Goal: Contribute content

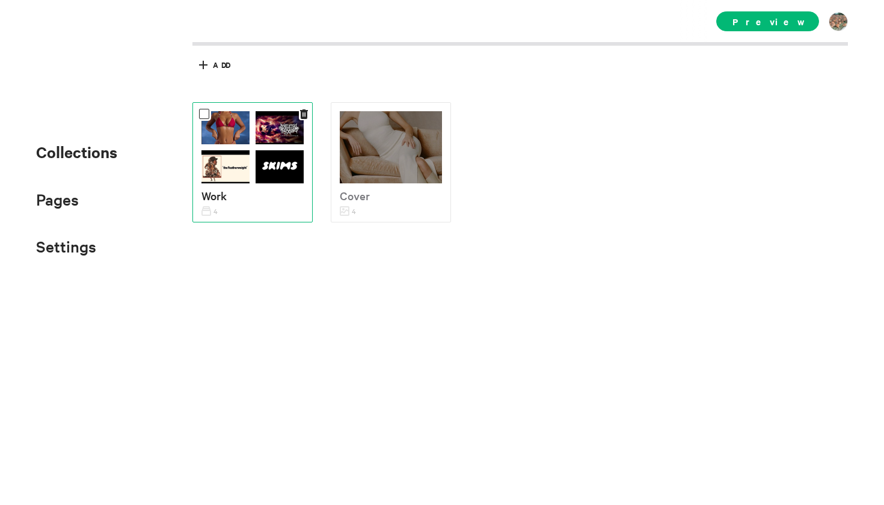
click at [269, 151] on img at bounding box center [280, 166] width 48 height 33
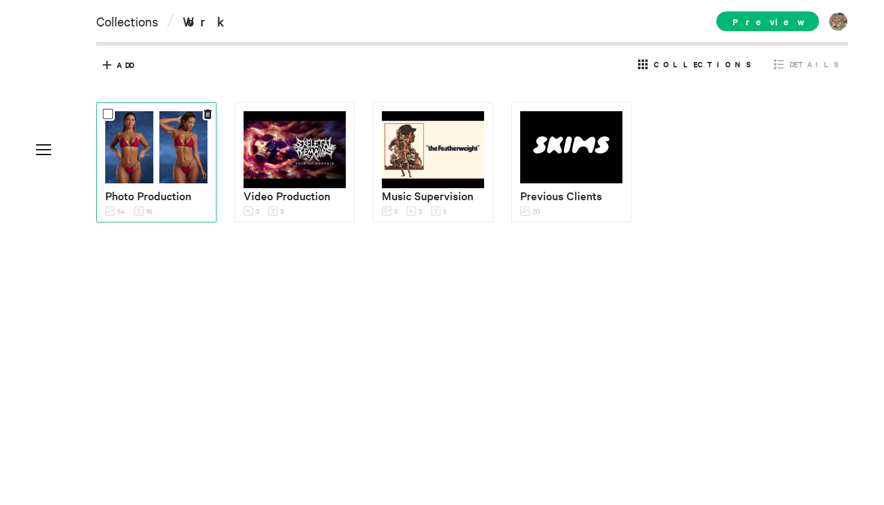
click at [177, 156] on img at bounding box center [183, 147] width 48 height 72
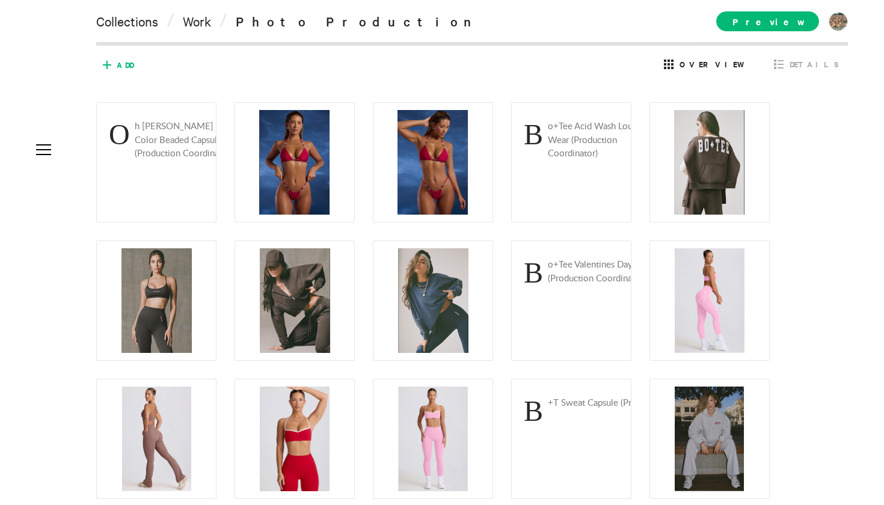
click at [109, 61] on icon at bounding box center [106, 64] width 19 height 19
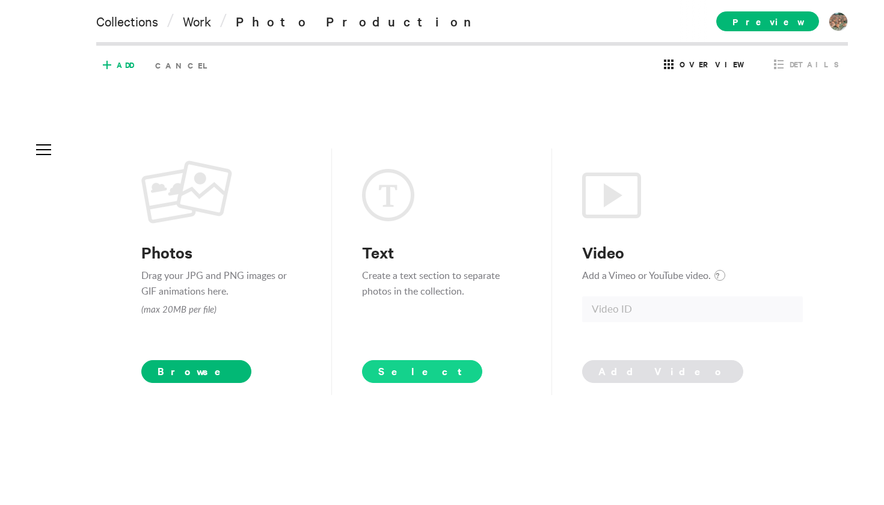
click at [399, 369] on span "Select" at bounding box center [422, 371] width 88 height 14
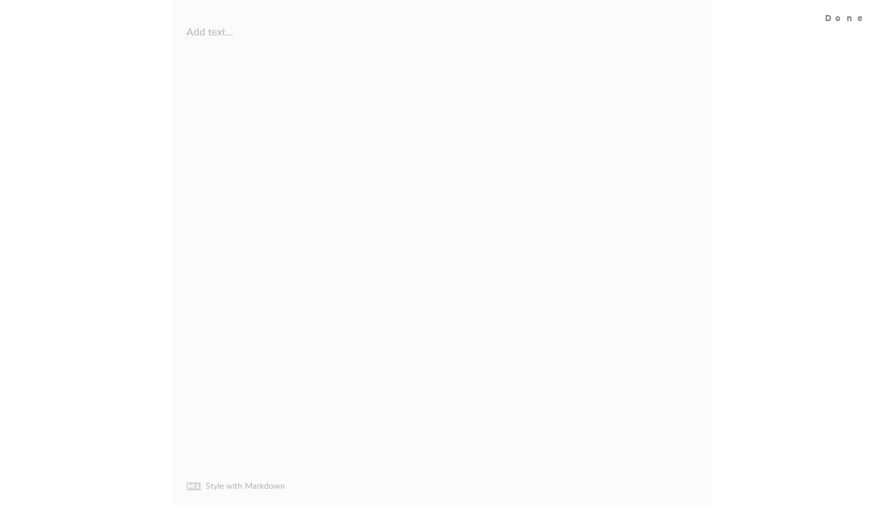
scroll to position [1580, 0]
type textarea "[PERSON_NAME] x Redken Commercial ([GEOGRAPHIC_DATA])"
click at [864, 22] on div "Done" at bounding box center [848, 17] width 71 height 34
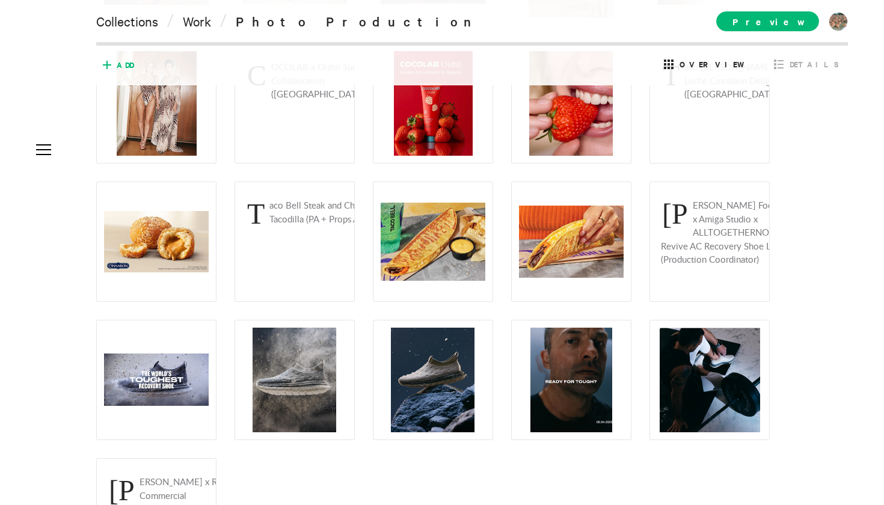
click at [122, 67] on span "Add" at bounding box center [125, 65] width 17 height 11
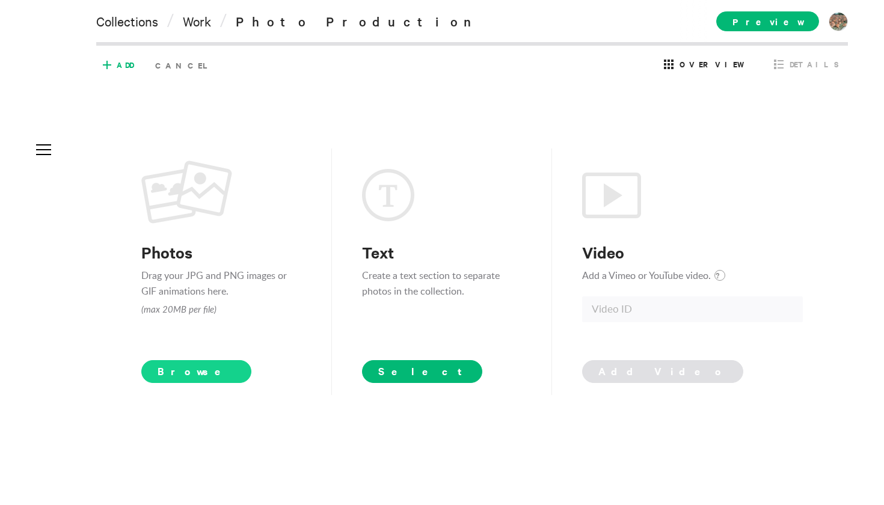
click at [176, 368] on span "Browse" at bounding box center [196, 371] width 110 height 23
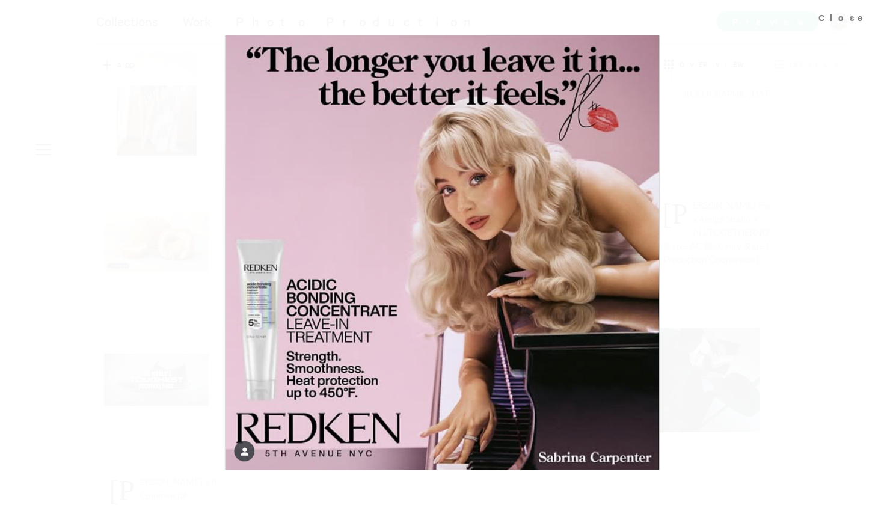
click at [84, 304] on div at bounding box center [442, 252] width 884 height 505
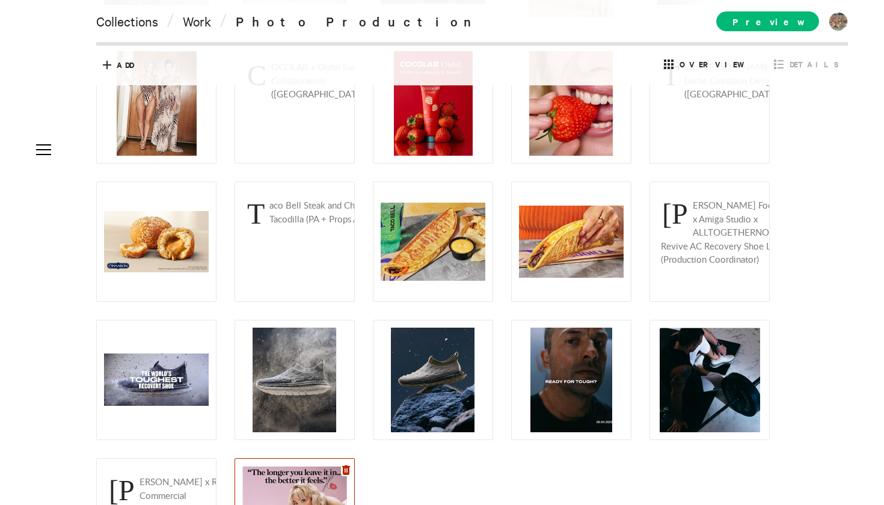
click at [346, 473] on icon at bounding box center [346, 470] width 8 height 10
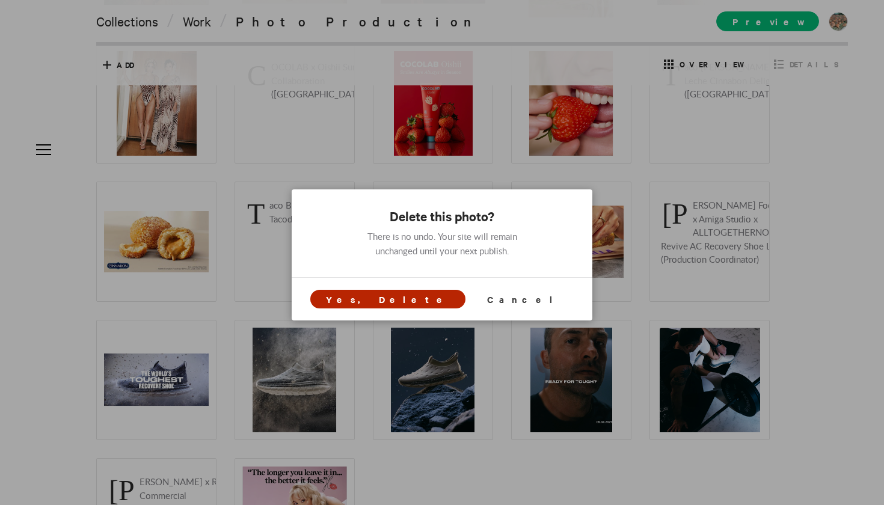
click at [420, 303] on span "Yes, Delete" at bounding box center [388, 299] width 124 height 13
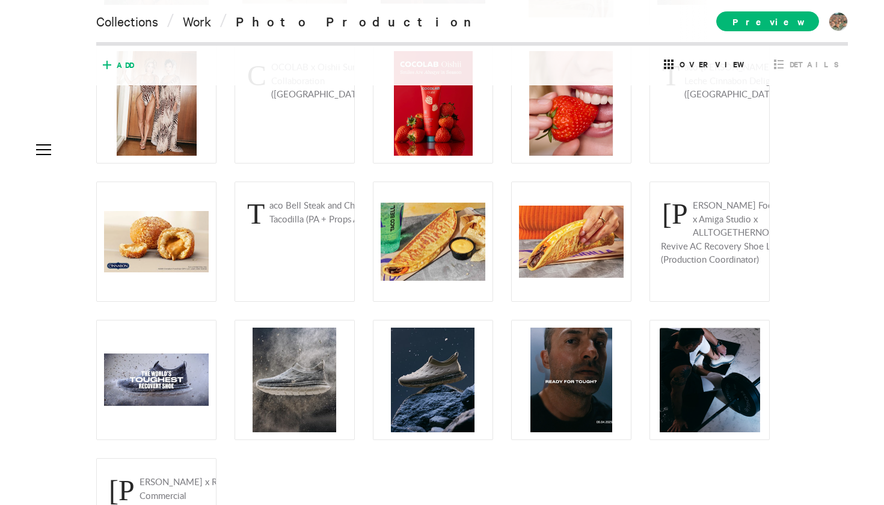
click at [117, 68] on span "Add" at bounding box center [125, 65] width 17 height 11
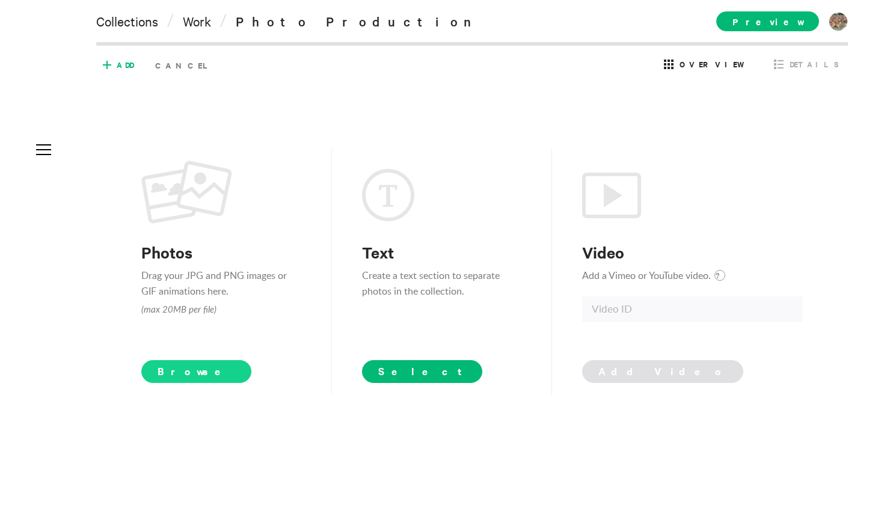
click at [199, 375] on span "Browse" at bounding box center [196, 371] width 110 height 23
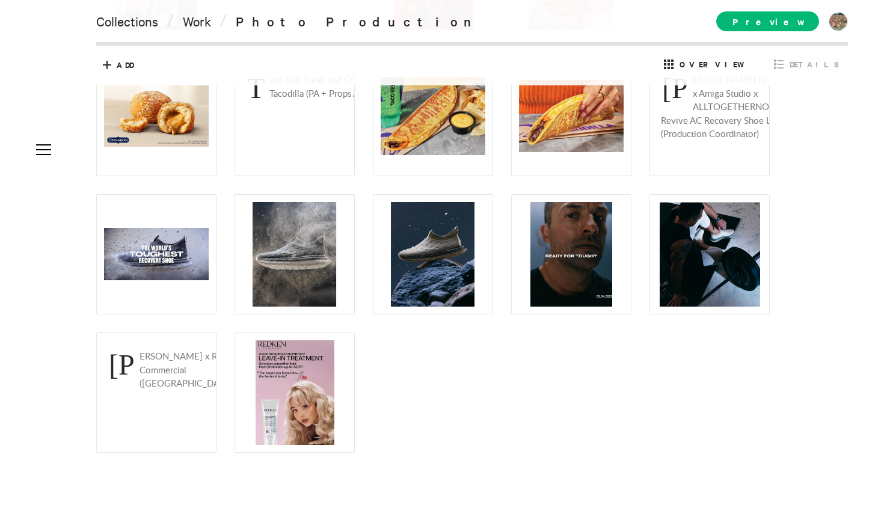
scroll to position [1714, 0]
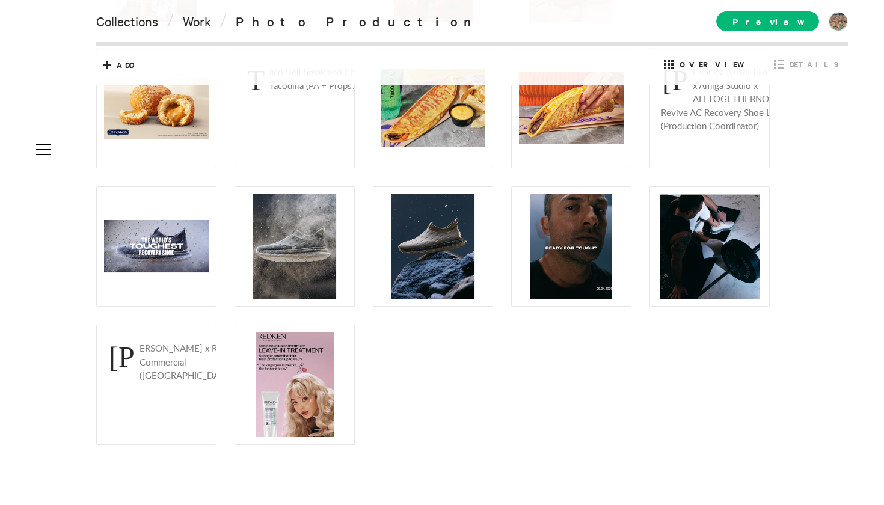
drag, startPoint x: 416, startPoint y: 465, endPoint x: 426, endPoint y: 505, distance: 40.3
click at [807, 22] on span "Preview" at bounding box center [767, 21] width 103 height 20
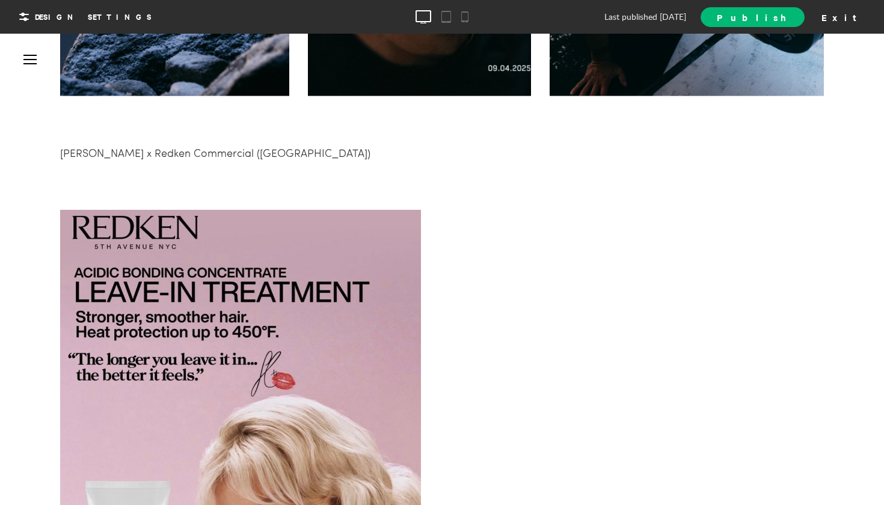
scroll to position [9984, 0]
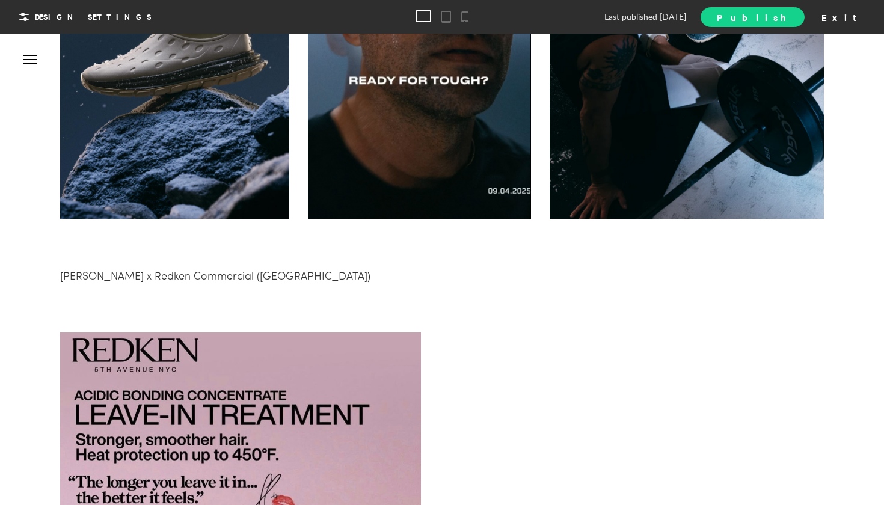
click at [788, 14] on span "Publish" at bounding box center [752, 17] width 71 height 13
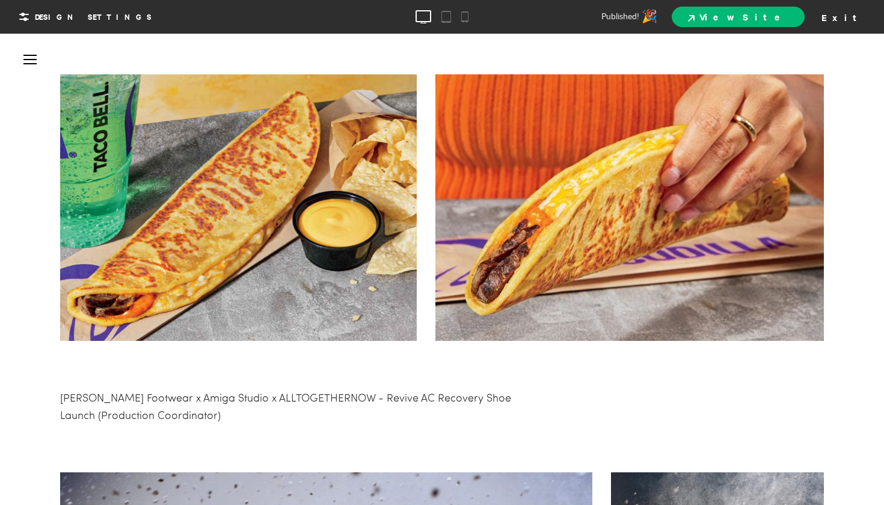
scroll to position [8184, 0]
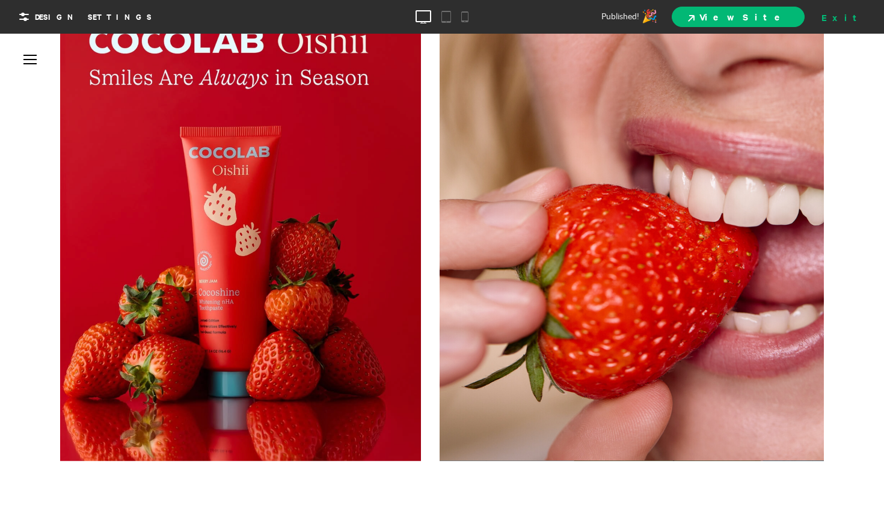
click at [855, 17] on div "Exit" at bounding box center [843, 17] width 53 height 18
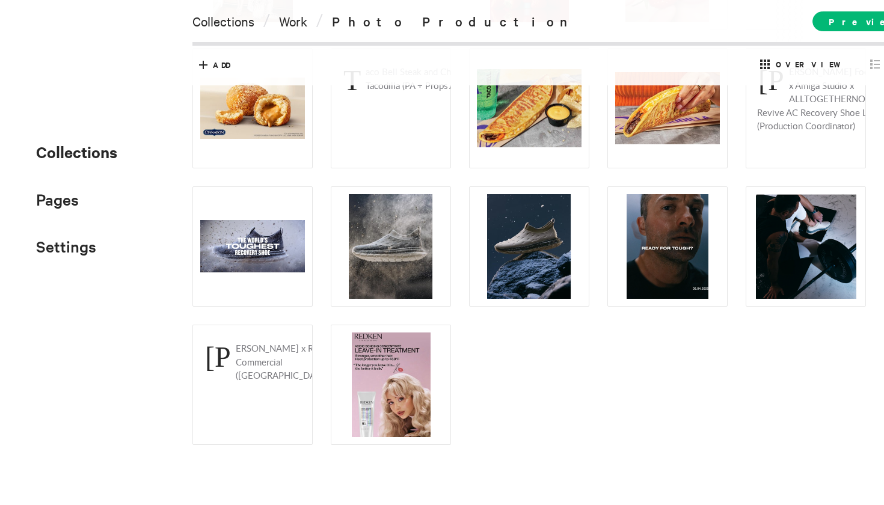
click at [41, 158] on span "Collections" at bounding box center [76, 151] width 81 height 21
